Goal: Navigation & Orientation: Find specific page/section

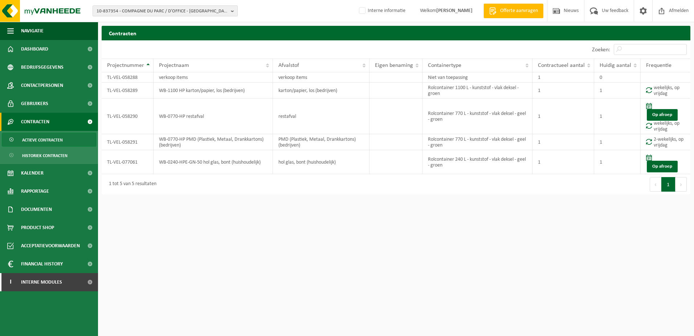
click at [122, 13] on span "10-837354 - COMPAGNIE DU PARC / D’OFFICE - [GEOGRAPHIC_DATA][PERSON_NAME]" at bounding box center [162, 11] width 131 height 11
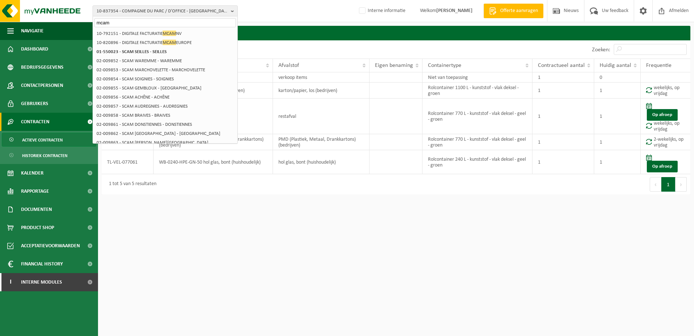
click at [129, 20] on input "mcam" at bounding box center [165, 22] width 142 height 9
drag, startPoint x: 365, startPoint y: 231, endPoint x: 412, endPoint y: 231, distance: 47.2
click at [365, 231] on html "10-837354 - COMPAGNIE DU PARC / D’OFFICE - SINT-DENIJS-WESTREM mcam 10-808108 -…" at bounding box center [347, 168] width 694 height 336
click at [213, 272] on html "10-837354 - COMPAGNIE DU PARC / D’OFFICE - SINT-DENIJS-WESTREM mcam 10-808108 -…" at bounding box center [347, 168] width 694 height 336
click at [164, 237] on html "10-837354 - COMPAGNIE DU PARC / D’OFFICE - SINT-DENIJS-WESTREM mcam 10-808108 -…" at bounding box center [347, 168] width 694 height 336
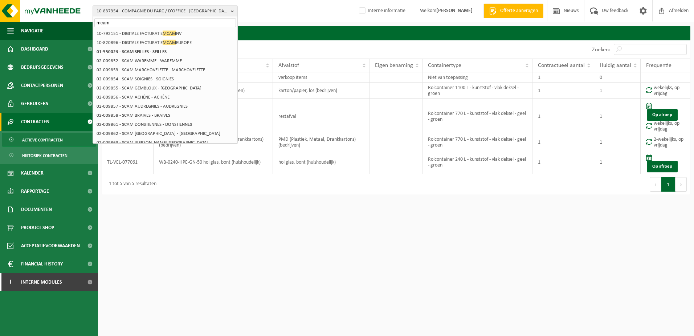
click at [191, 229] on html "10-837354 - COMPAGNIE DU PARC / D’OFFICE - SINT-DENIJS-WESTREM mcam 10-808108 -…" at bounding box center [347, 168] width 694 height 336
click at [257, 220] on html "10-837354 - COMPAGNIE DU PARC / D’OFFICE - SINT-DENIJS-WESTREM mcam 10-808108 -…" at bounding box center [347, 168] width 694 height 336
click at [198, 262] on html "10-837354 - COMPAGNIE DU PARC / D’OFFICE - SINT-DENIJS-WESTREM mcam 10-808108 -…" at bounding box center [347, 168] width 694 height 336
click at [205, 213] on html "10-837354 - COMPAGNIE DU PARC / D’OFFICE - SINT-DENIJS-WESTREM mcam 10-808108 -…" at bounding box center [347, 168] width 694 height 336
drag, startPoint x: 222, startPoint y: 233, endPoint x: 191, endPoint y: 195, distance: 49.0
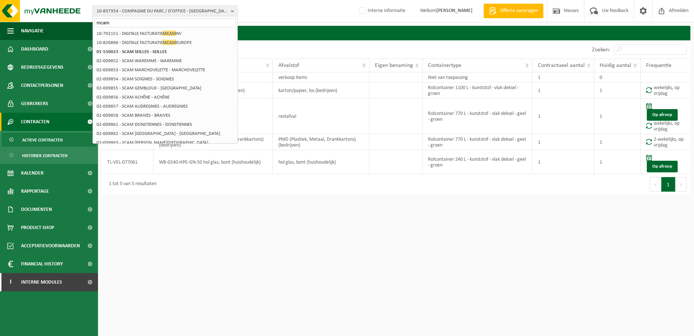
click at [218, 233] on html "10-837354 - COMPAGNIE DU PARC / D’OFFICE - SINT-DENIJS-WESTREM mcam 10-808108 -…" at bounding box center [347, 168] width 694 height 336
click at [122, 25] on input "mcam" at bounding box center [165, 22] width 142 height 9
type input "mitsubisc"
click at [240, 309] on html "10-837354 - COMPAGNIE DU PARC / D’OFFICE - SINT-DENIJS-WESTREM mitsubisc 10-808…" at bounding box center [347, 168] width 694 height 336
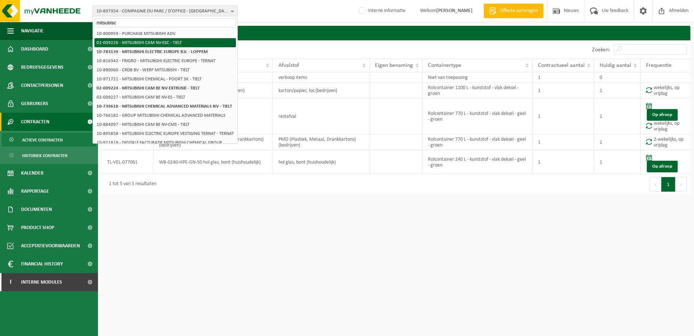
click at [143, 43] on li "02-009226 - MITSUBISHI CAM NV-ESC - TIELT" at bounding box center [165, 42] width 142 height 9
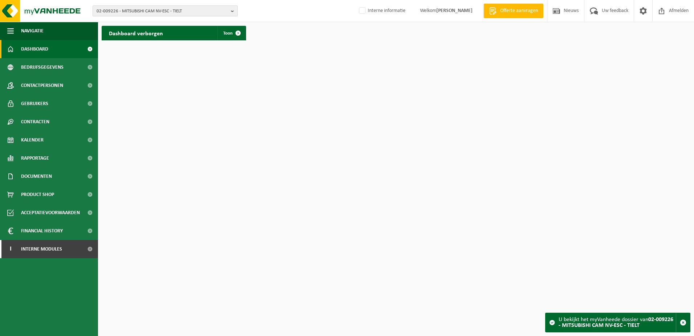
click at [141, 10] on span "02-009226 - MITSUBISHI CAM NV-ESC - TIELT" at bounding box center [162, 11] width 131 height 11
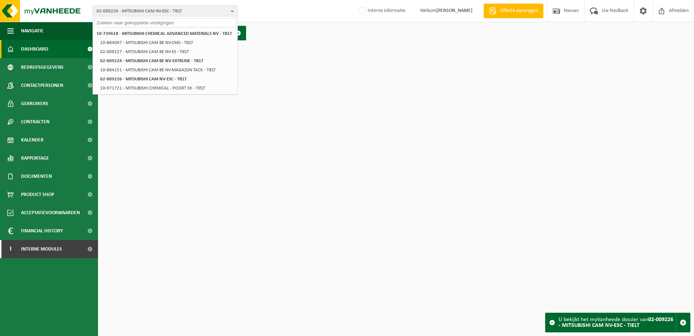
click at [342, 72] on html "02-009226 - MITSUBISHI CAM NV-ESC - TIELT 10-739618 - MITSUBISHI CHEMICAL ADVAN…" at bounding box center [347, 168] width 694 height 336
click at [225, 138] on html "02-009226 - MITSUBISHI CAM NV-ESC - TIELT 10-739618 - MITSUBISHI CHEMICAL ADVAN…" at bounding box center [347, 168] width 694 height 336
click at [247, 202] on html "02-009226 - MITSUBISHI CAM NV-ESC - TIELT 10-739618 - MITSUBISHI CHEMICAL ADVAN…" at bounding box center [347, 168] width 694 height 336
click at [322, 117] on html "02-009226 - MITSUBISHI CAM NV-ESC - TIELT 10-739618 - MITSUBISHI CHEMICAL ADVAN…" at bounding box center [347, 168] width 694 height 336
click at [268, 206] on html "02-009226 - MITSUBISHI CAM NV-ESC - TIELT 10-739618 - MITSUBISHI CHEMICAL ADVAN…" at bounding box center [347, 168] width 694 height 336
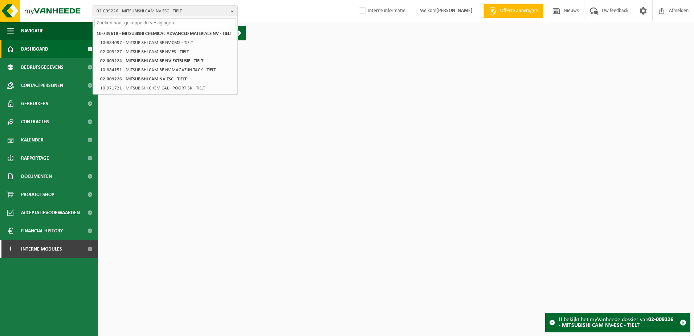
click at [199, 164] on html "02-009226 - MITSUBISHI CAM NV-ESC - TIELT 10-739618 - MITSUBISHI CHEMICAL ADVAN…" at bounding box center [347, 168] width 694 height 336
click at [311, 152] on html "02-009226 - MITSUBISHI CAM NV-ESC - TIELT 10-739618 - MITSUBISHI CHEMICAL ADVAN…" at bounding box center [347, 168] width 694 height 336
click at [171, 42] on li "10-884097 - MITSUBISHI CAM BE NV-CMS - TIELT" at bounding box center [167, 42] width 138 height 9
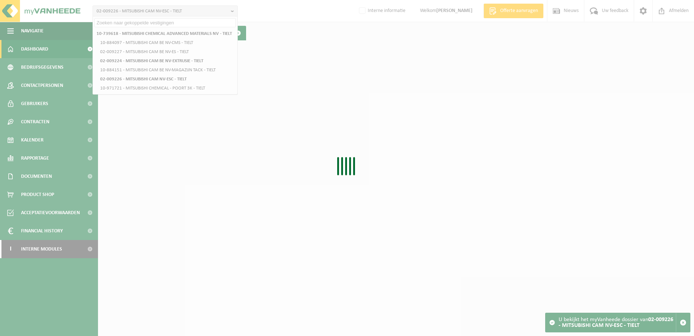
click at [205, 163] on div "Even geduld. Door de grote hoeveelheid gegevens duurt het laden even." at bounding box center [347, 168] width 694 height 336
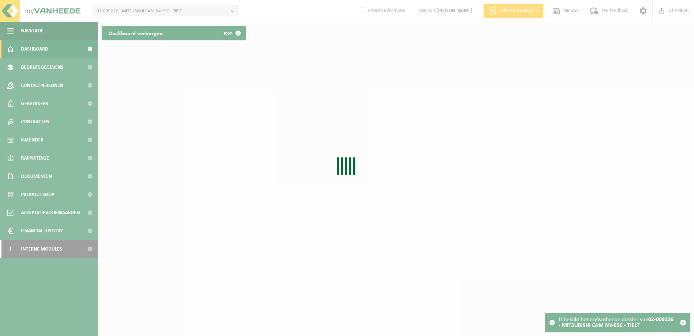
click at [168, 143] on div "Even geduld. Door de grote hoeveelheid gegevens duurt het laden even." at bounding box center [347, 168] width 694 height 336
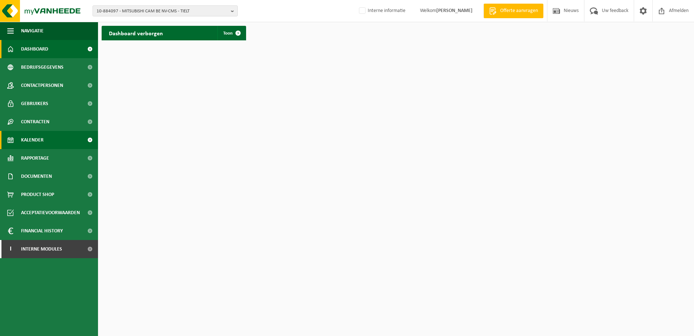
click at [31, 138] on span "Kalender" at bounding box center [32, 140] width 23 height 18
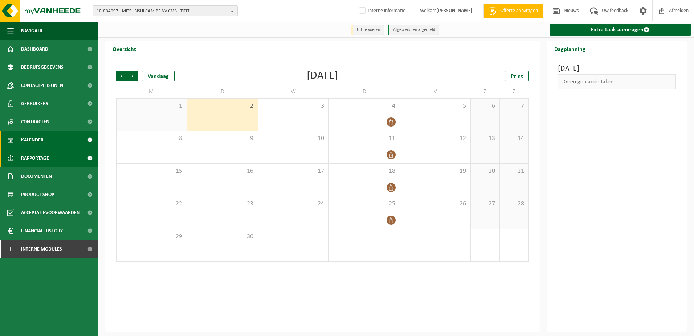
click at [42, 160] on span "Rapportage" at bounding box center [35, 158] width 28 height 18
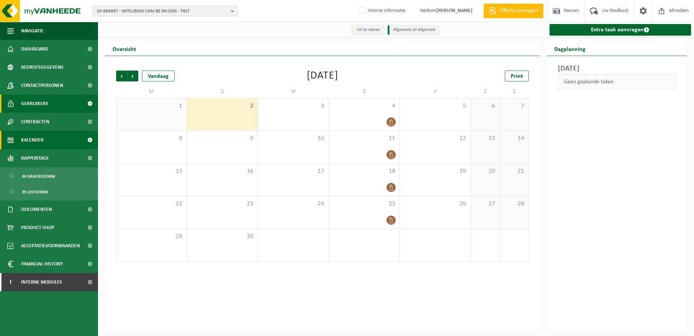
click at [34, 105] on span "Gebruikers" at bounding box center [34, 103] width 27 height 18
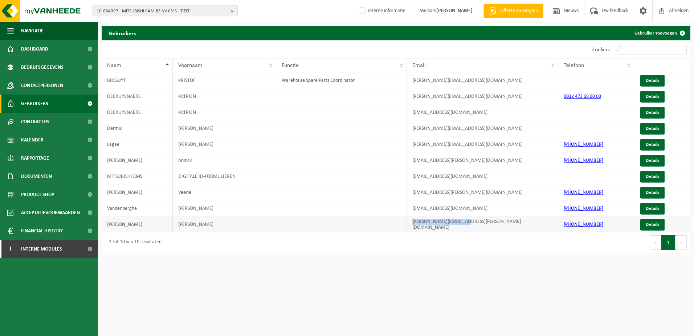
drag, startPoint x: 484, startPoint y: 220, endPoint x: 410, endPoint y: 223, distance: 73.8
click at [410, 223] on td "kris.willaert@mcgc.com" at bounding box center [482, 224] width 151 height 16
copy td "kris.willaert@mcgc.com"
click at [42, 46] on span "Dashboard" at bounding box center [34, 49] width 27 height 18
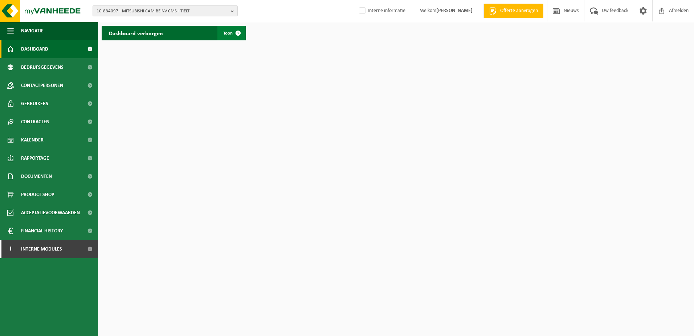
click at [233, 32] on span at bounding box center [238, 33] width 15 height 15
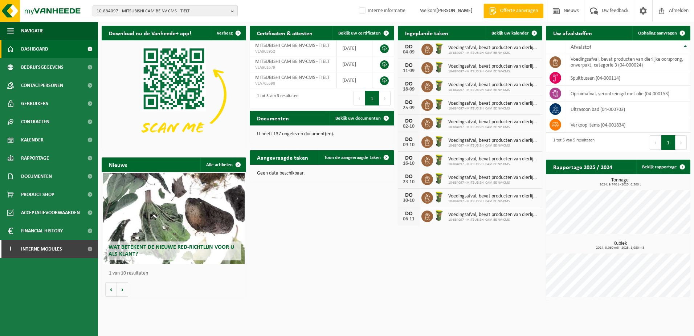
click at [171, 12] on span "10-884097 - MITSUBISHI CAM BE NV-CMS - TIELT" at bounding box center [162, 11] width 131 height 11
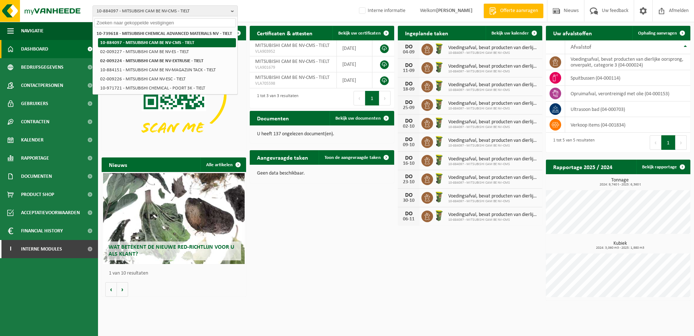
click at [169, 45] on li "10-884097 - MITSUBISHI CAM BE NV-CMS - TIELT" at bounding box center [167, 42] width 138 height 9
click at [152, 43] on li "10-884097 - MITSUBISHI CAM BE NV-CMS - TIELT" at bounding box center [167, 42] width 138 height 9
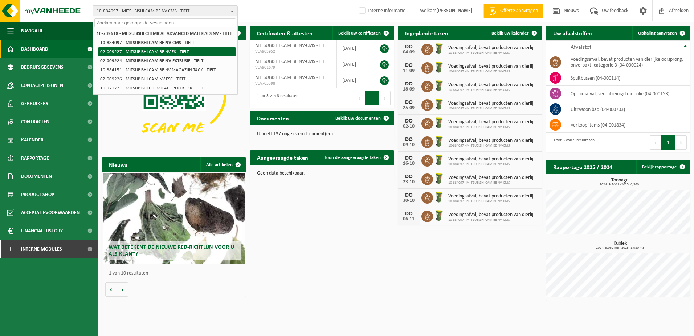
click at [170, 53] on li "02-009227 - MITSUBISHI CAM BE NV-ES - TIELT" at bounding box center [167, 51] width 138 height 9
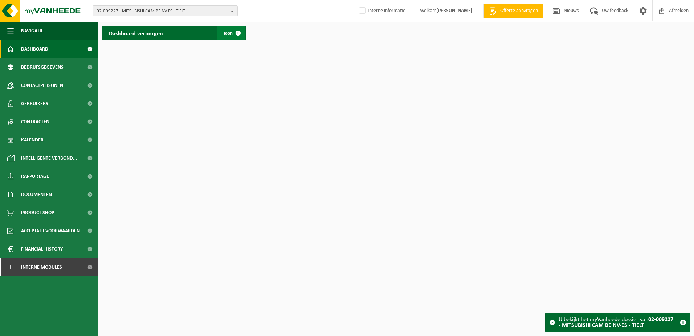
click at [239, 34] on span at bounding box center [238, 33] width 15 height 15
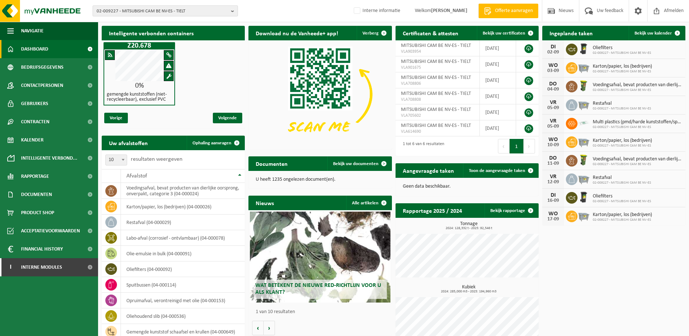
click at [159, 8] on span "02-009227 - MITSUBISHI CAM BE NV-ES - TIELT" at bounding box center [162, 11] width 131 height 11
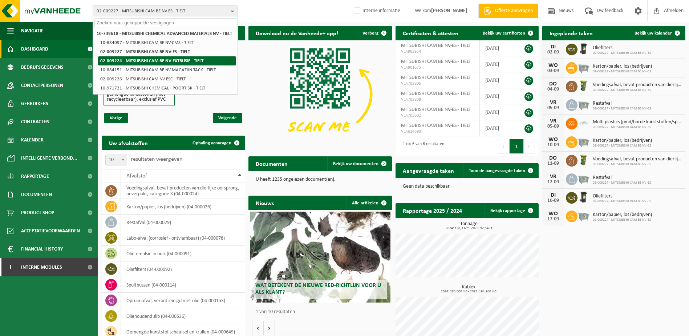
click at [172, 62] on strong "02-009224 - MITSUBISHI CAM BE NV-EXTRUSIE - TIELT" at bounding box center [151, 60] width 103 height 5
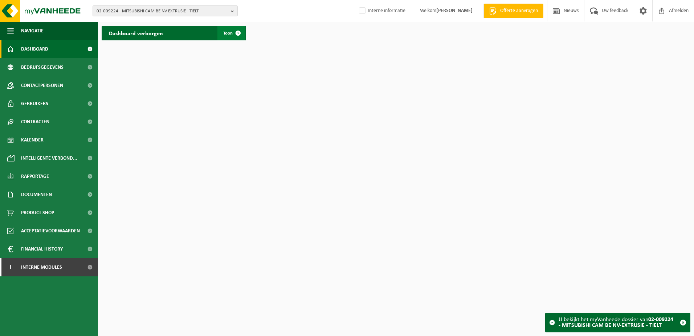
click at [234, 35] on span at bounding box center [238, 33] width 15 height 15
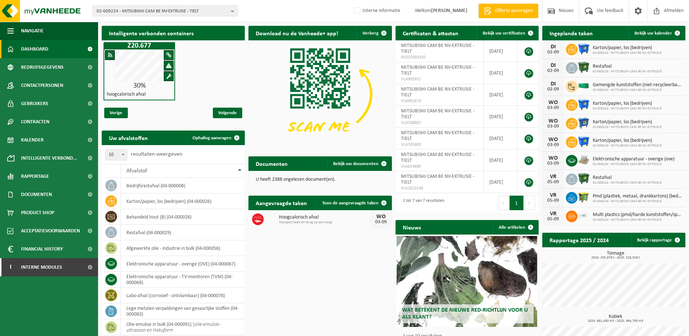
click at [211, 72] on div "Z20.677 30% hoogcalorisch afval" at bounding box center [173, 71] width 143 height 62
click at [208, 74] on div "Z20.677 30% hoogcalorisch afval" at bounding box center [173, 71] width 143 height 62
click at [158, 120] on div "Vorige Volgende" at bounding box center [173, 112] width 143 height 21
click at [218, 77] on div "Z20.677 30% hoogcalorisch afval" at bounding box center [173, 71] width 143 height 62
click at [43, 141] on span "Kalender" at bounding box center [32, 140] width 23 height 18
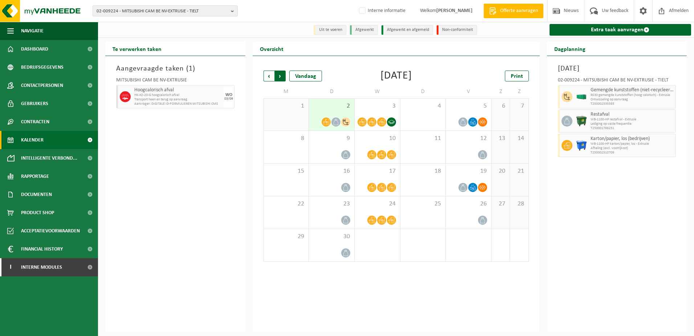
click at [268, 77] on span "Vorige" at bounding box center [269, 75] width 11 height 11
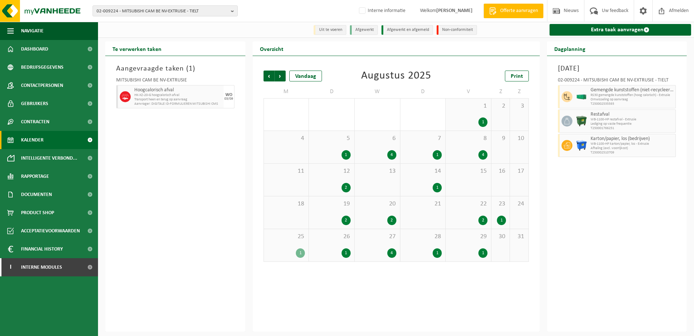
click at [459, 250] on div "1" at bounding box center [469, 252] width 38 height 9
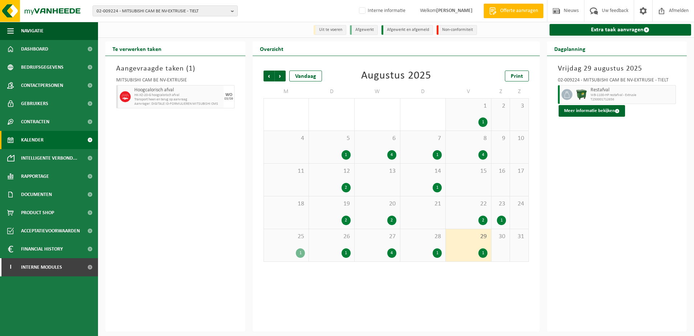
click at [429, 251] on div "1" at bounding box center [423, 252] width 38 height 9
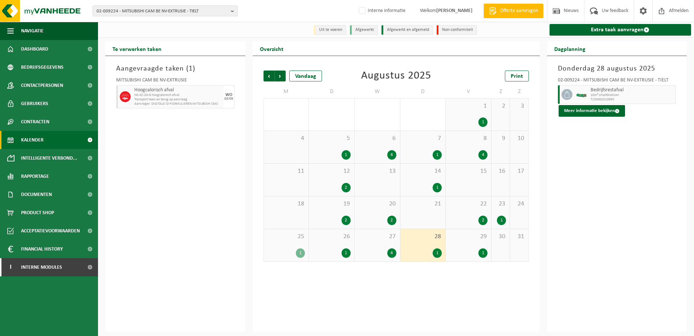
click at [377, 250] on div "4" at bounding box center [377, 252] width 38 height 9
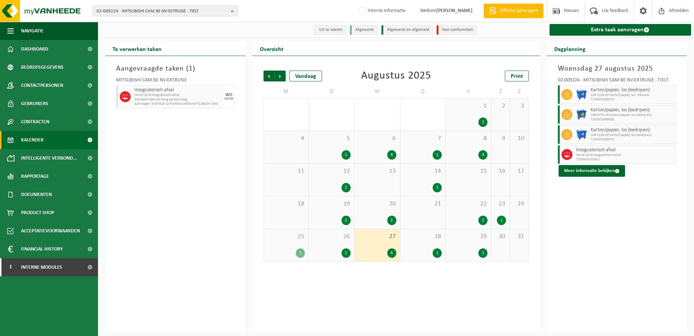
click at [595, 157] on span "HK-XZ-20-G hoogcalorisch afval" at bounding box center [625, 155] width 98 height 4
click at [594, 172] on button "Meer informatie bekijken" at bounding box center [592, 171] width 66 height 12
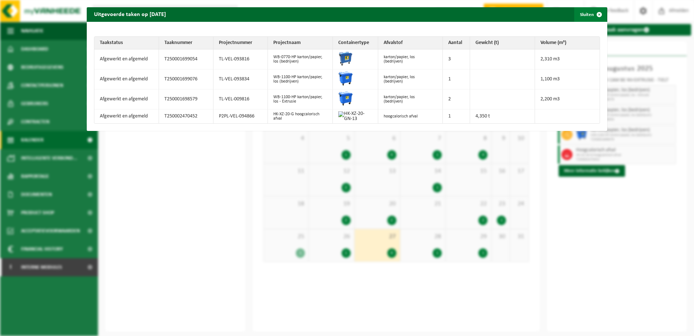
click at [577, 14] on button "Sluiten" at bounding box center [590, 14] width 32 height 15
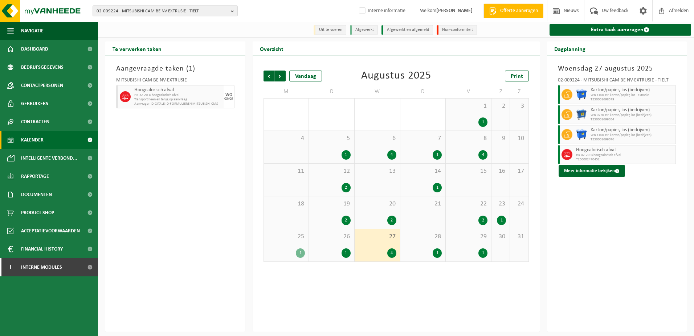
click at [347, 248] on div "1" at bounding box center [346, 252] width 9 height 9
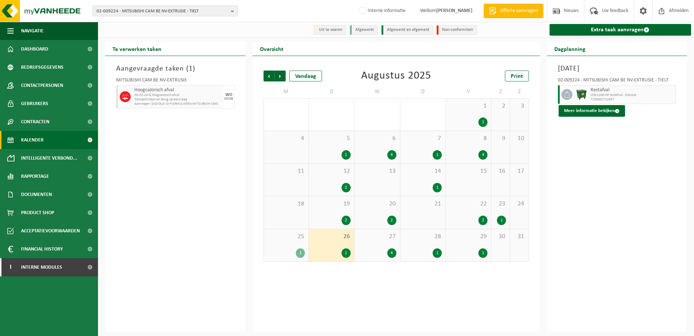
click at [302, 244] on div "25 1" at bounding box center [286, 245] width 45 height 32
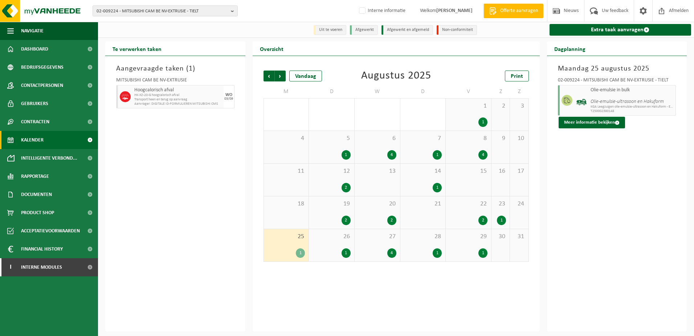
click at [505, 211] on div "23 1" at bounding box center [501, 212] width 18 height 32
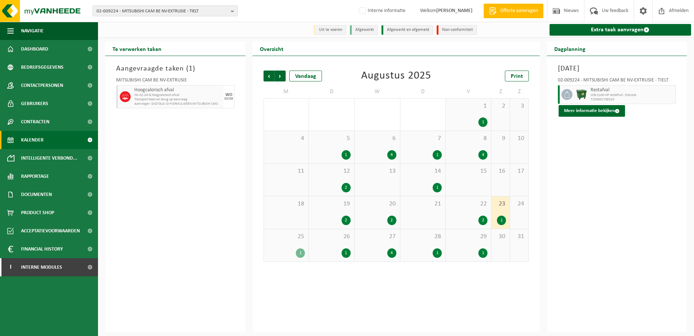
click at [478, 211] on div "22 2" at bounding box center [468, 212] width 45 height 32
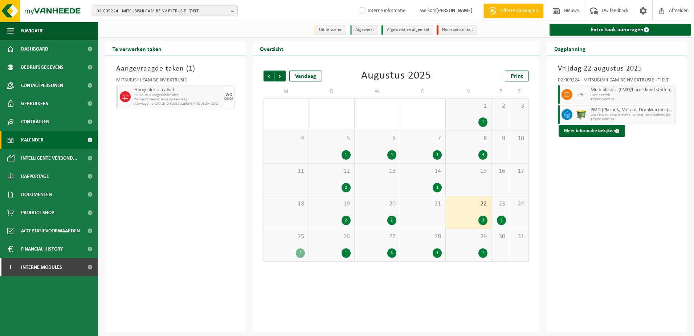
click at [384, 212] on div "20 2" at bounding box center [377, 212] width 45 height 32
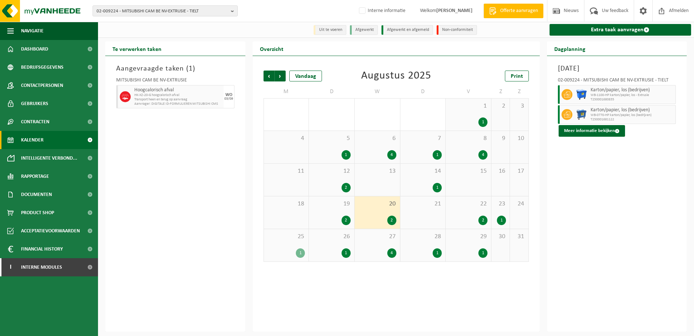
click at [329, 212] on div "19 2" at bounding box center [331, 212] width 45 height 32
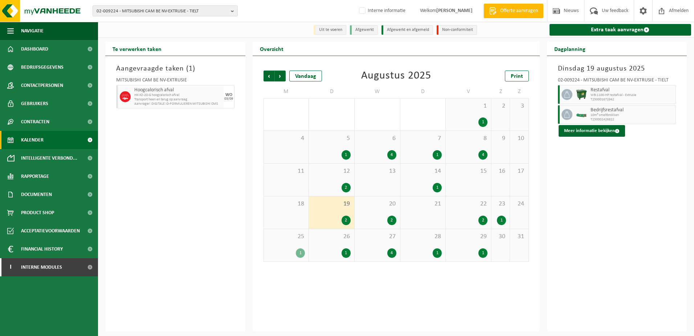
click at [421, 181] on div "14 1" at bounding box center [423, 179] width 45 height 32
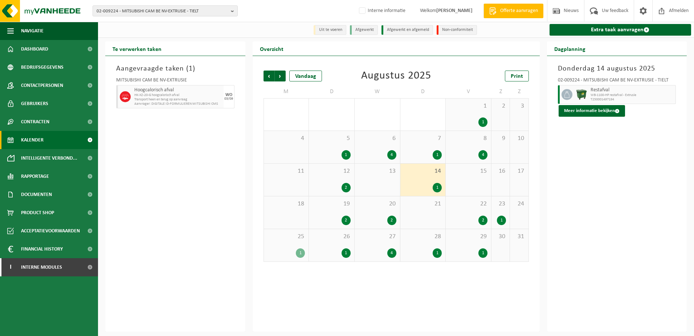
click at [340, 181] on div "12 2" at bounding box center [331, 179] width 45 height 32
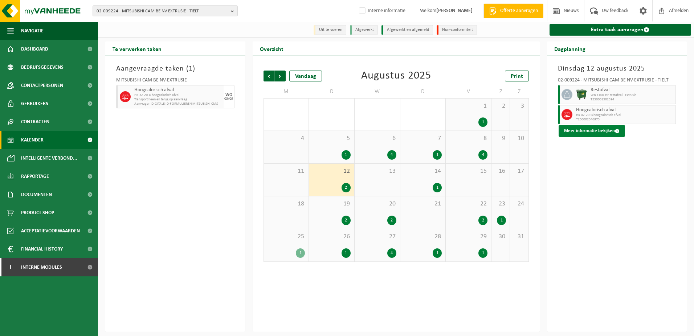
click at [576, 128] on button "Meer informatie bekijken" at bounding box center [592, 131] width 66 height 12
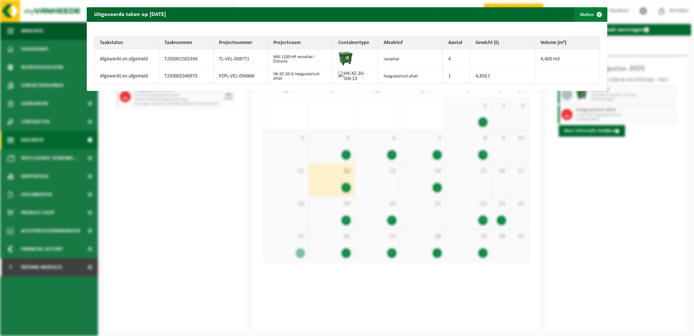
click at [592, 16] on span "button" at bounding box center [599, 14] width 15 height 15
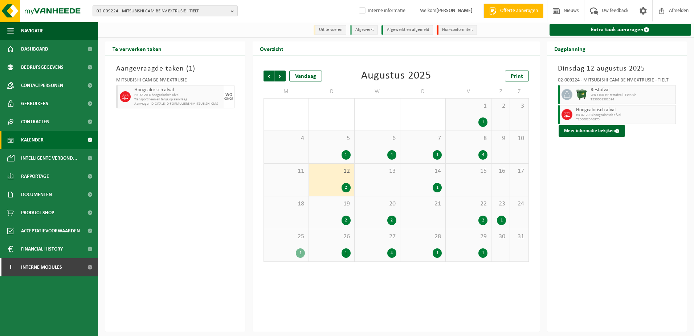
click at [633, 264] on div "Dinsdag 12 augustus 2025 02-009224 - MITSUBISHI CAM BE NV-EXTRUSIE - TIELT Rest…" at bounding box center [617, 193] width 140 height 275
click at [180, 157] on div "Aangevraagde taken ( 1 ) MITSUBISHI CAM BE NV-EXTRUSIE Hoogcalorisch afval HK-X…" at bounding box center [175, 193] width 140 height 275
click at [37, 49] on span "Dashboard" at bounding box center [34, 49] width 27 height 18
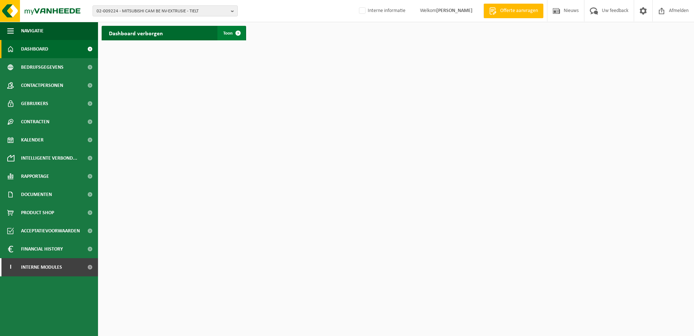
click at [228, 33] on span "Toon" at bounding box center [227, 33] width 9 height 5
